Goal: Use online tool/utility: Utilize a website feature to perform a specific function

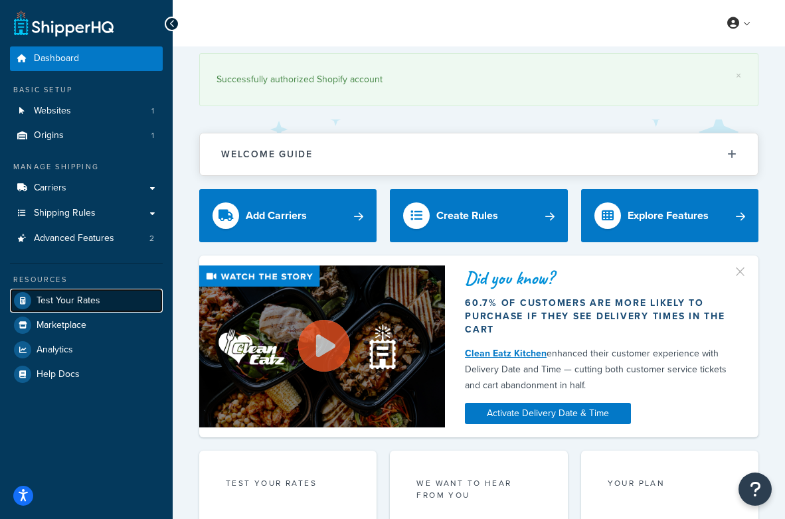
click at [60, 300] on span "Test Your Rates" at bounding box center [69, 300] width 64 height 11
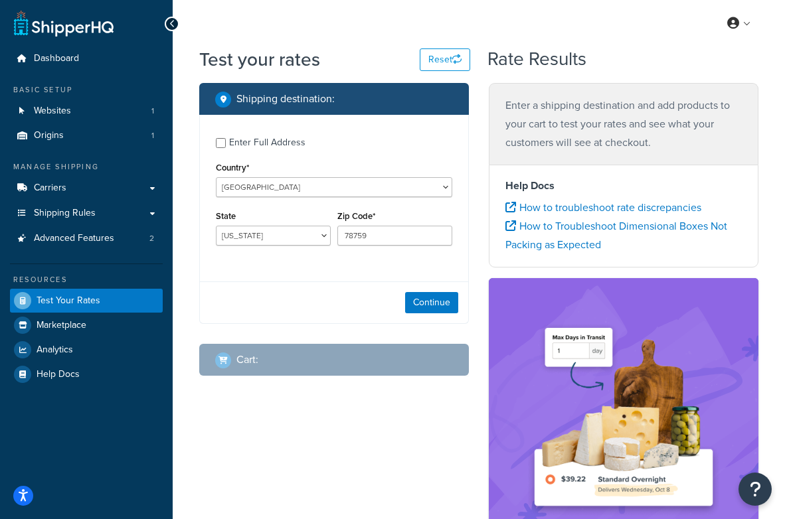
click at [331, 238] on div "State [US_STATE] [US_STATE] [US_STATE] [US_STATE] [US_STATE] Armed Forces Ameri…" at bounding box center [272, 231] width 121 height 48
click at [325, 238] on select "[US_STATE] [US_STATE] [US_STATE] [US_STATE] [US_STATE] Armed Forces Americas Ar…" at bounding box center [273, 236] width 115 height 20
select select "NY"
click at [216, 226] on select "[US_STATE] [US_STATE] [US_STATE] [US_STATE] [US_STATE] Armed Forces Americas Ar…" at bounding box center [273, 236] width 115 height 20
drag, startPoint x: 379, startPoint y: 239, endPoint x: 305, endPoint y: 222, distance: 75.7
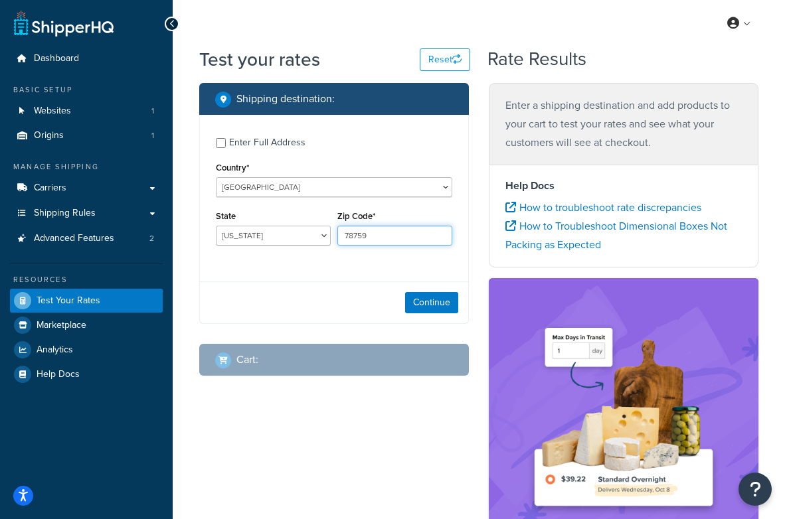
click at [305, 222] on div "State [US_STATE] [US_STATE] [US_STATE] [US_STATE] [US_STATE] Armed Forces Ameri…" at bounding box center [333, 231] width 243 height 48
type input "10309"
click at [423, 303] on button "Continue" at bounding box center [431, 302] width 53 height 21
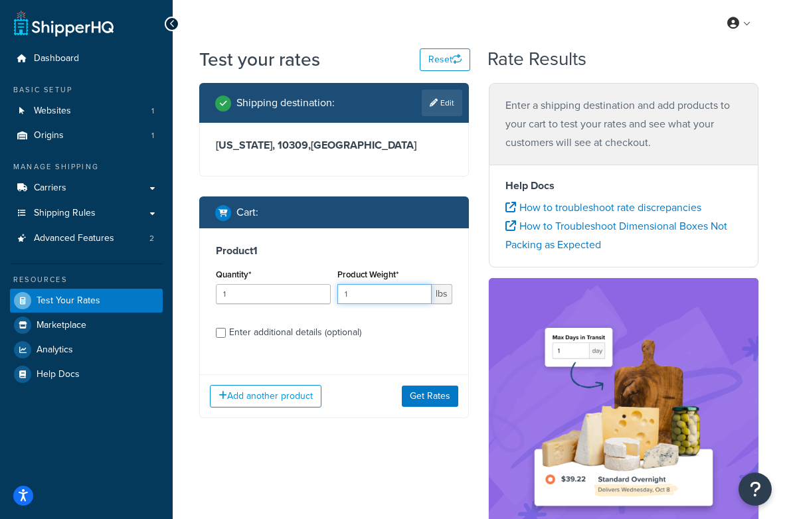
drag, startPoint x: 331, startPoint y: 295, endPoint x: 298, endPoint y: 290, distance: 32.9
click at [298, 290] on div "Quantity* 1 Product Weight* 1 lbs" at bounding box center [333, 290] width 243 height 48
type input "213"
click at [423, 405] on button "Get Rates" at bounding box center [430, 396] width 56 height 21
